Goal: Task Accomplishment & Management: Manage account settings

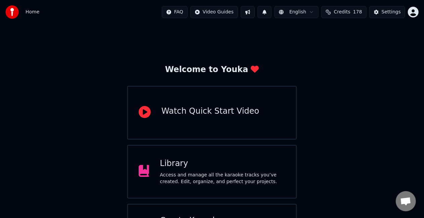
click at [227, 162] on div "Library" at bounding box center [223, 163] width 126 height 11
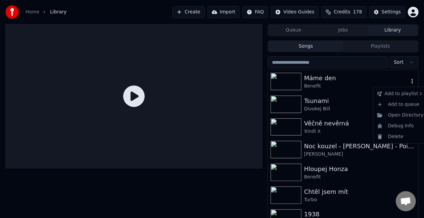
click at [409, 81] on icon "button" at bounding box center [412, 81] width 7 height 5
click at [409, 118] on div "Open Directory" at bounding box center [401, 115] width 52 height 11
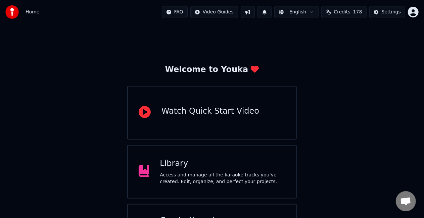
click at [198, 166] on div "Library" at bounding box center [223, 163] width 126 height 11
click at [383, 11] on button "Settings" at bounding box center [387, 12] width 36 height 12
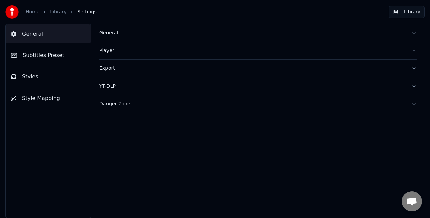
click at [58, 104] on button "Style Mapping" at bounding box center [48, 98] width 85 height 19
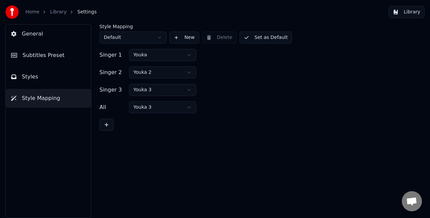
click at [52, 82] on button "Styles" at bounding box center [48, 76] width 85 height 19
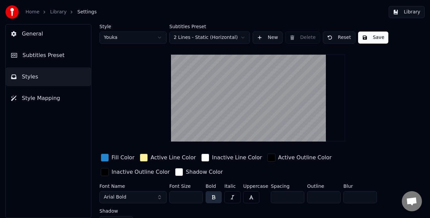
click at [53, 34] on button "General" at bounding box center [48, 34] width 85 height 19
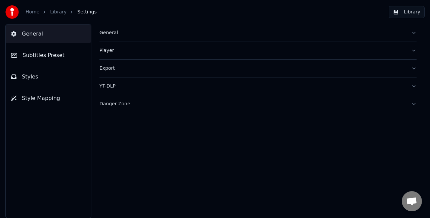
click at [118, 102] on div "Danger Zone" at bounding box center [252, 104] width 306 height 7
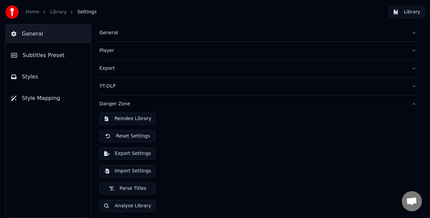
click at [131, 119] on button "Reindex Library" at bounding box center [127, 119] width 56 height 12
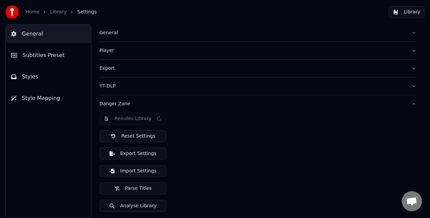
click at [211, 151] on div "Reindex Library Reset Settings Export Settings Import Settings Parse Titles Ana…" at bounding box center [257, 165] width 317 height 105
click at [59, 13] on link "Library" at bounding box center [58, 12] width 16 height 7
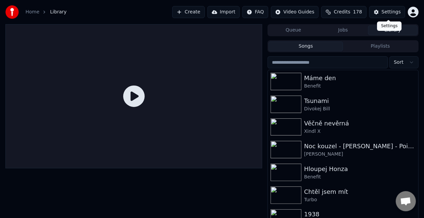
click at [388, 12] on div "Settings" at bounding box center [391, 12] width 19 height 7
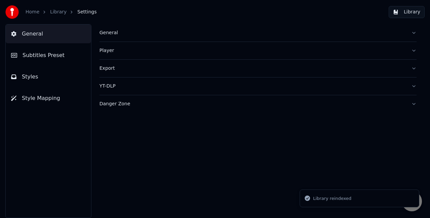
click at [56, 15] on link "Library" at bounding box center [58, 12] width 16 height 7
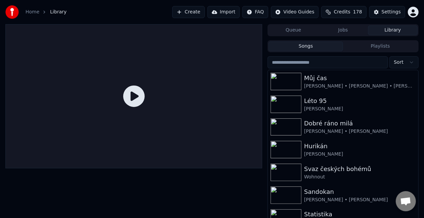
click at [419, 130] on div "Queue Jobs Library Songs Playlists Sort Můj čas Hana Zagorová • Petr Kotvald • …" at bounding box center [212, 128] width 424 height 209
drag, startPoint x: 419, startPoint y: 130, endPoint x: 423, endPoint y: 143, distance: 13.7
click at [423, 143] on div "Queue Jobs Library Songs Playlists Sort Můj čas Hana Zagorová • Petr Kotvald • …" at bounding box center [212, 128] width 424 height 209
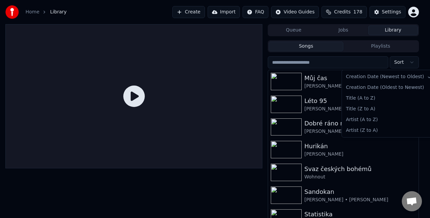
click at [401, 60] on html "Home Library Create Import FAQ Video Guides Credits 178 Settings Queue Jobs Lib…" at bounding box center [215, 109] width 430 height 218
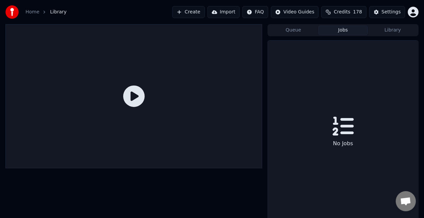
click at [354, 31] on button "Jobs" at bounding box center [343, 31] width 50 height 10
click at [384, 28] on button "Library" at bounding box center [393, 31] width 50 height 10
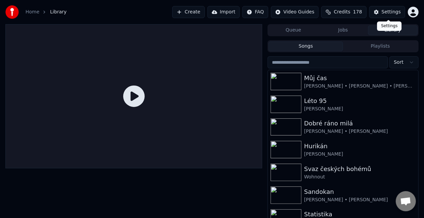
click at [392, 13] on div "Settings" at bounding box center [391, 12] width 19 height 7
